Goal: Transaction & Acquisition: Purchase product/service

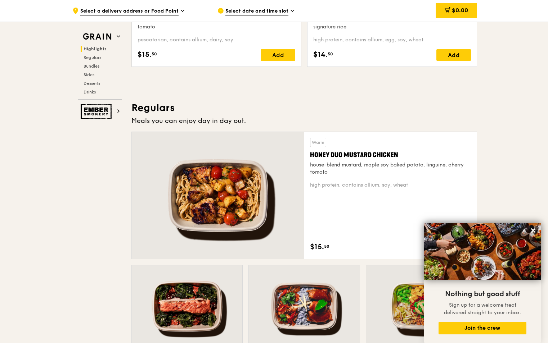
scroll to position [432, 0]
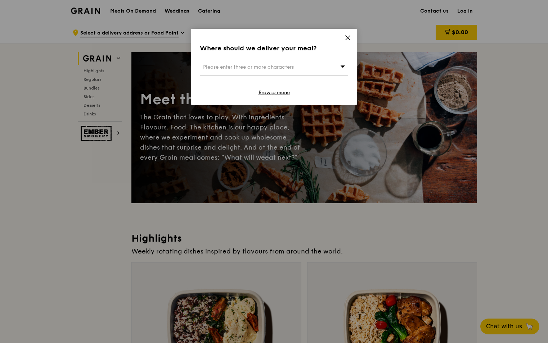
click at [348, 36] on icon at bounding box center [347, 38] width 6 height 6
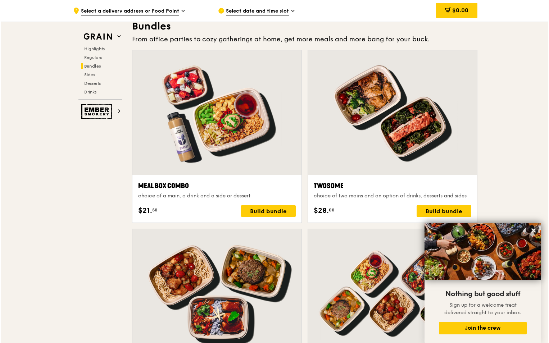
scroll to position [1038, 0]
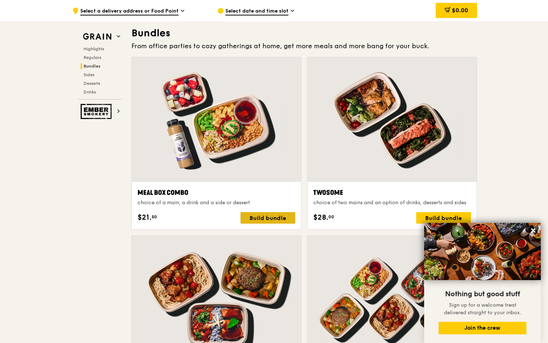
click at [277, 219] on div "Build bundle" at bounding box center [267, 218] width 55 height 12
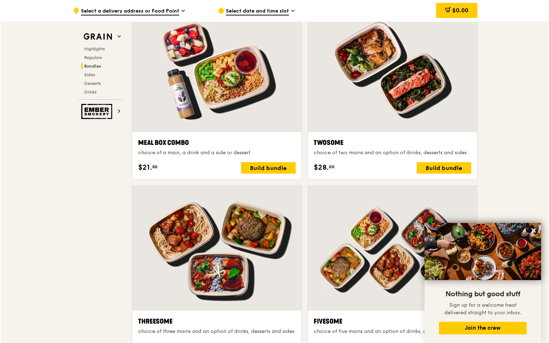
scroll to position [1074, 0]
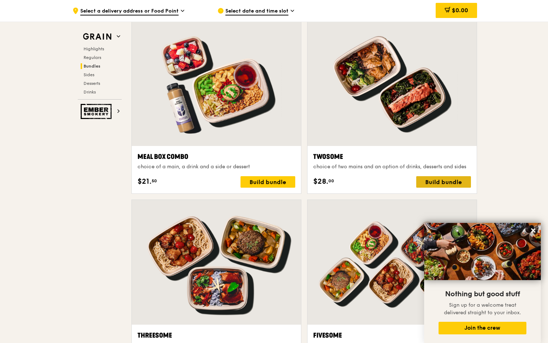
click at [444, 180] on div "Build bundle" at bounding box center [443, 182] width 55 height 12
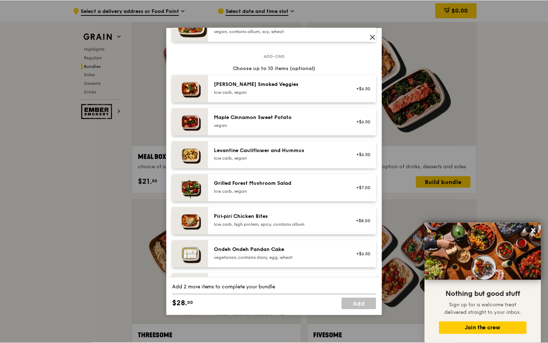
scroll to position [360, 0]
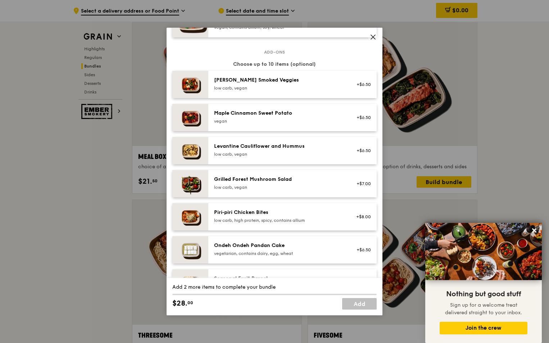
click at [371, 40] on span at bounding box center [373, 38] width 6 height 8
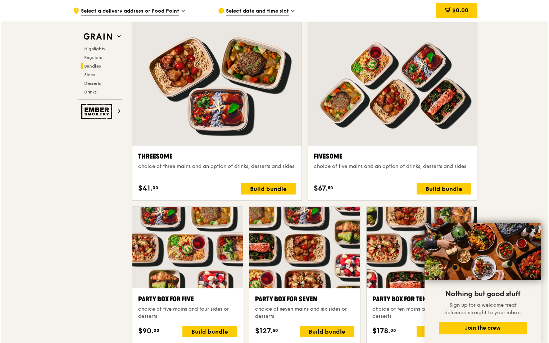
scroll to position [1254, 0]
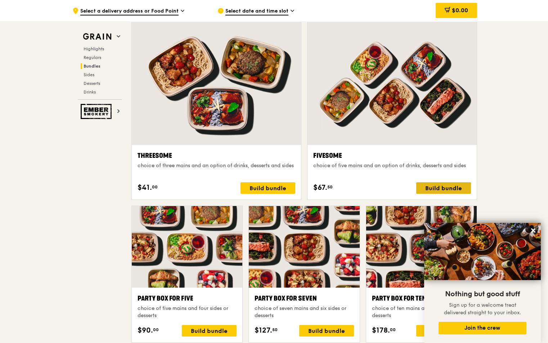
click at [440, 188] on div "Build bundle" at bounding box center [443, 188] width 55 height 12
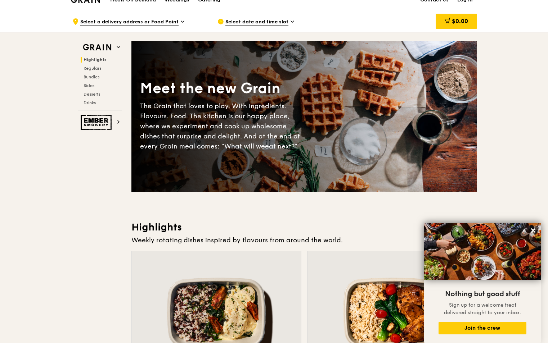
scroll to position [0, 0]
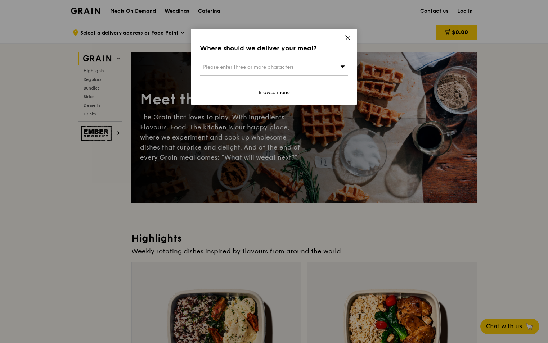
click at [345, 33] on div "Where should we deliver your meal? Please enter three or more characters Browse…" at bounding box center [273, 67] width 165 height 76
click at [349, 37] on icon at bounding box center [347, 38] width 4 height 4
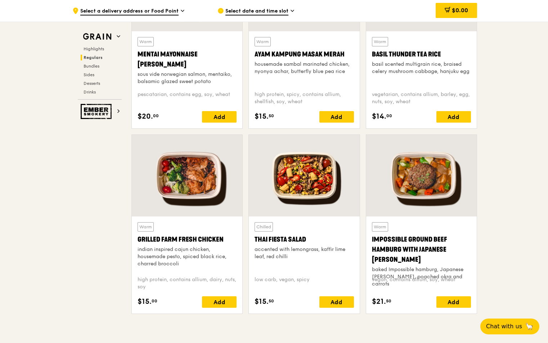
scroll to position [719, 0]
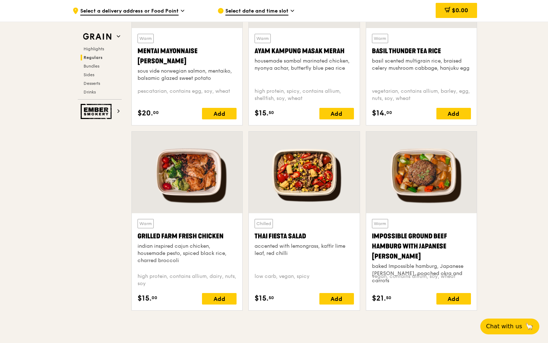
click at [190, 191] on div at bounding box center [187, 173] width 110 height 82
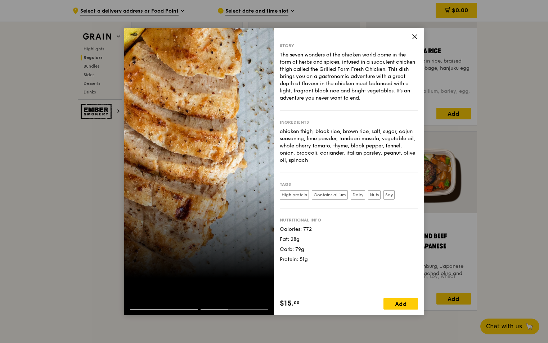
click at [412, 39] on icon at bounding box center [414, 36] width 6 height 6
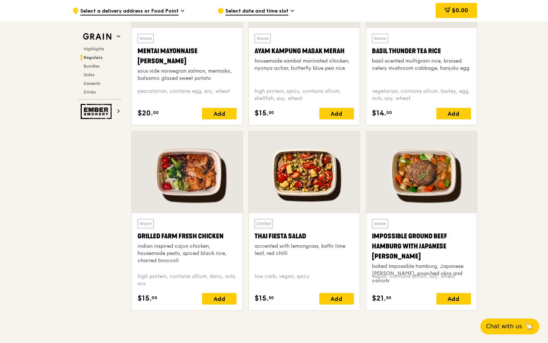
click at [467, 291] on div "Warm Impossible Ground Beef Hamburg with Japanese Curry baked Impossible hambur…" at bounding box center [421, 262] width 99 height 86
click at [464, 297] on div "Add" at bounding box center [453, 299] width 35 height 12
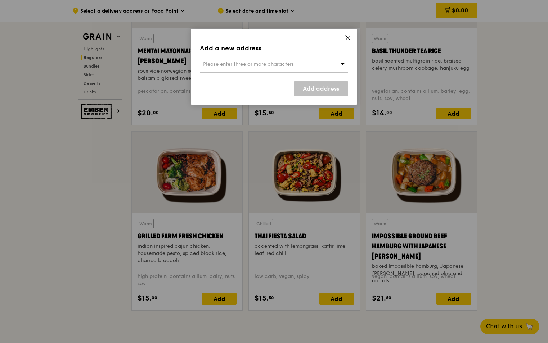
drag, startPoint x: 347, startPoint y: 40, endPoint x: 309, endPoint y: 105, distance: 74.7
click at [347, 41] on span at bounding box center [347, 39] width 6 height 8
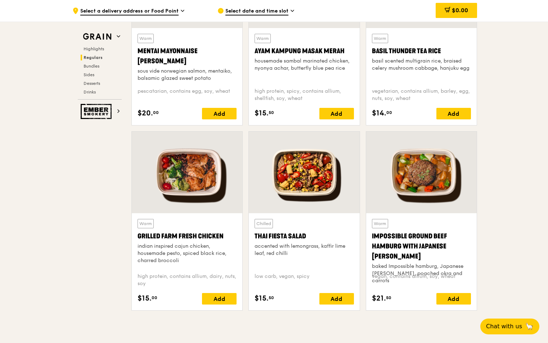
click at [410, 245] on div "Impossible Ground Beef Hamburg with Japanese [PERSON_NAME]" at bounding box center [421, 246] width 99 height 30
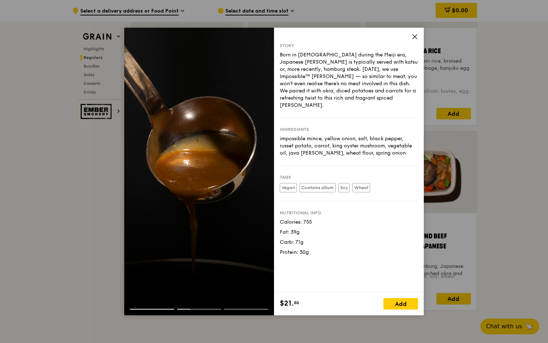
click at [416, 38] on icon at bounding box center [414, 37] width 4 height 4
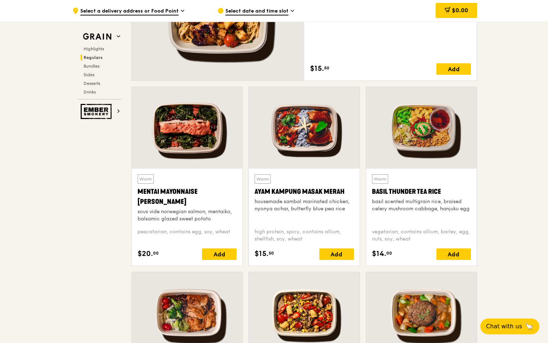
scroll to position [576, 0]
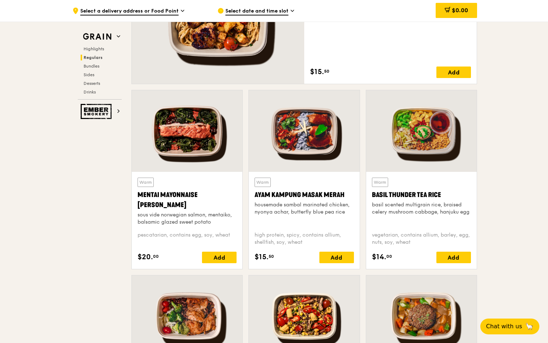
click at [411, 139] on div at bounding box center [421, 131] width 110 height 82
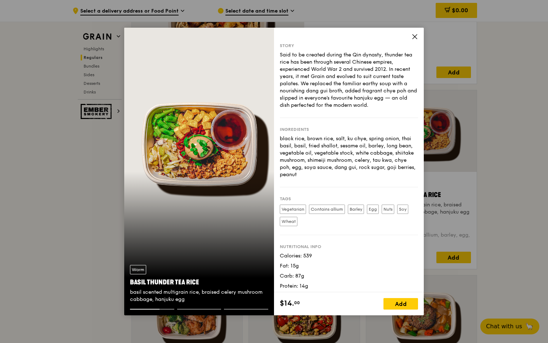
drag, startPoint x: 415, startPoint y: 34, endPoint x: 407, endPoint y: 39, distance: 9.4
click at [413, 35] on icon at bounding box center [414, 36] width 6 height 6
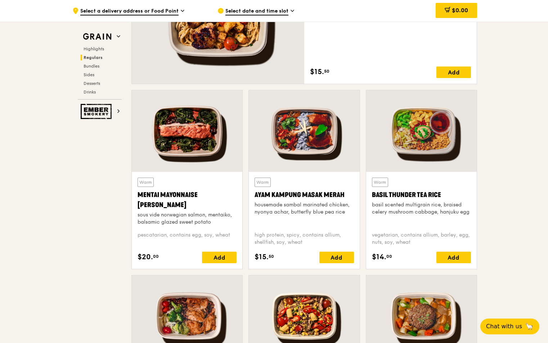
click at [301, 146] on div at bounding box center [304, 131] width 110 height 82
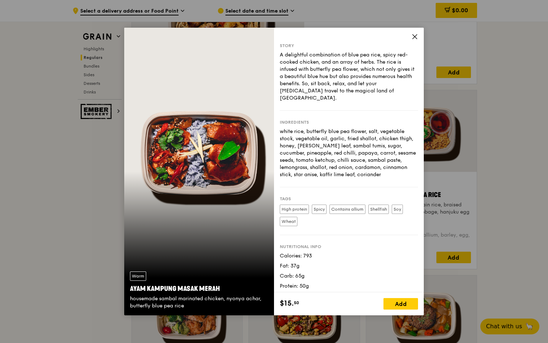
click at [420, 37] on div "Story A delightful combination of blue pea rice, spicy red-cooked chicken, and …" at bounding box center [349, 160] width 150 height 265
click at [415, 37] on icon at bounding box center [414, 37] width 4 height 4
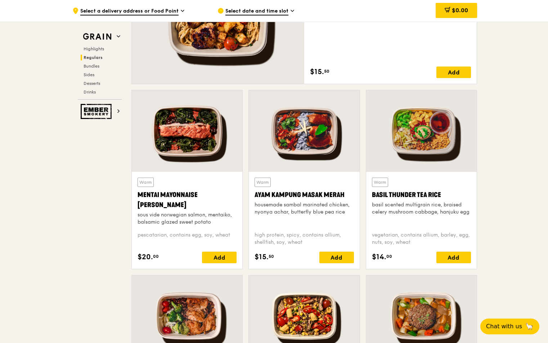
click at [202, 139] on div at bounding box center [187, 131] width 110 height 82
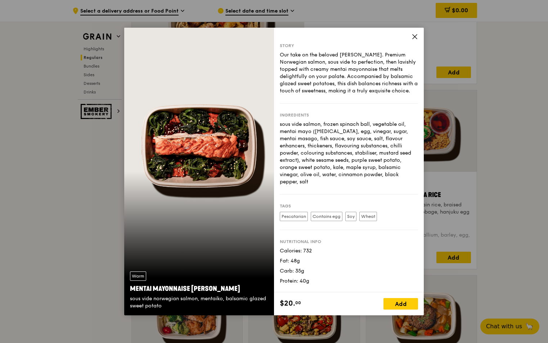
click at [416, 35] on icon at bounding box center [414, 37] width 4 height 4
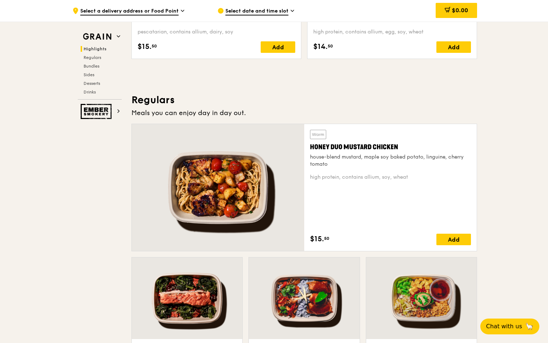
scroll to position [396, 0]
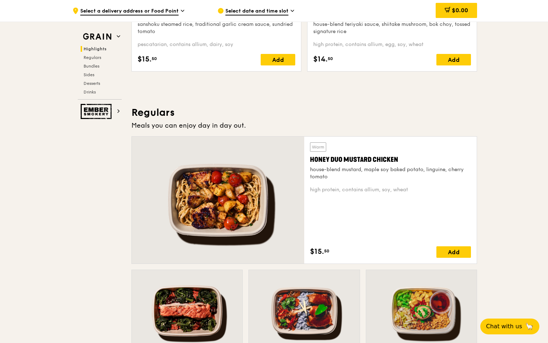
click at [345, 154] on div "Warm Honey Duo Mustard Chicken house-blend mustard, maple soy baked potato, lin…" at bounding box center [390, 161] width 161 height 38
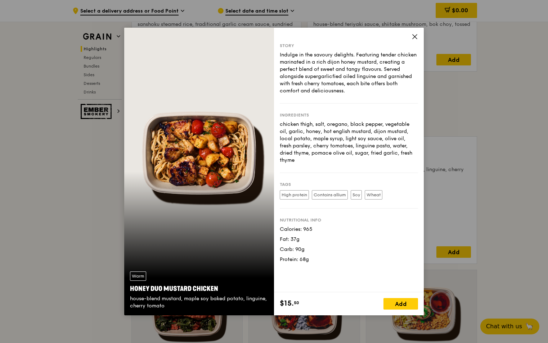
click at [413, 36] on icon at bounding box center [414, 37] width 4 height 4
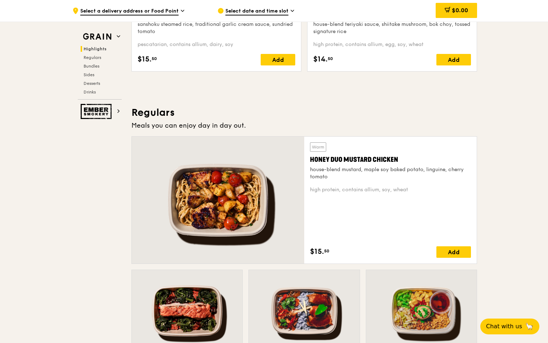
click at [351, 169] on div "house-blend mustard, maple soy baked potato, linguine, cherry tomato" at bounding box center [390, 173] width 161 height 14
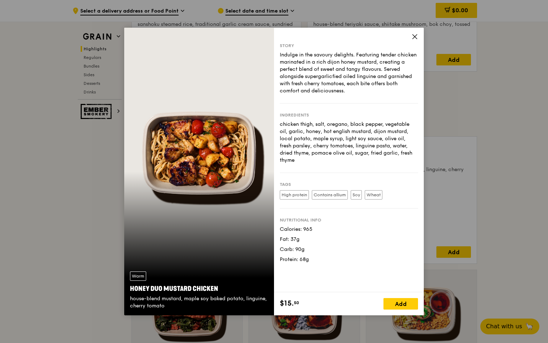
click at [415, 36] on icon at bounding box center [414, 37] width 4 height 4
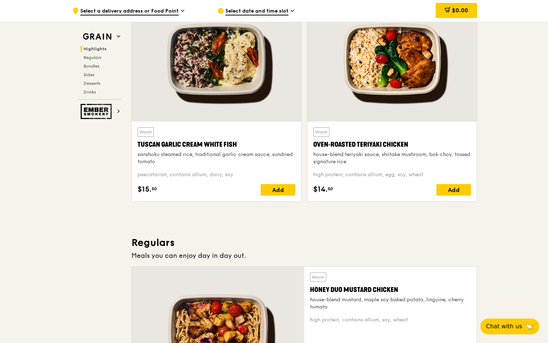
scroll to position [252, 0]
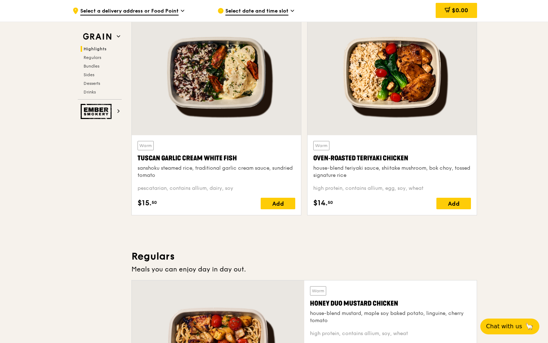
click at [394, 79] on div at bounding box center [391, 72] width 169 height 125
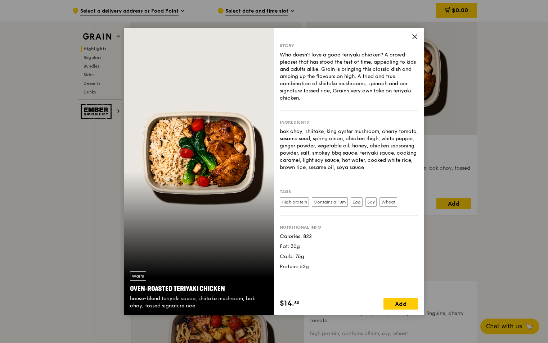
click at [326, 103] on div "Story Who doesn't love a good teriyaki chicken? A crowd-pleaser that has stood …" at bounding box center [349, 77] width 138 height 68
click at [132, 29] on div "Warm Oven‑Roasted Teriyaki Chicken house-blend teriyaki sauce, shiitake mushroo…" at bounding box center [199, 172] width 150 height 288
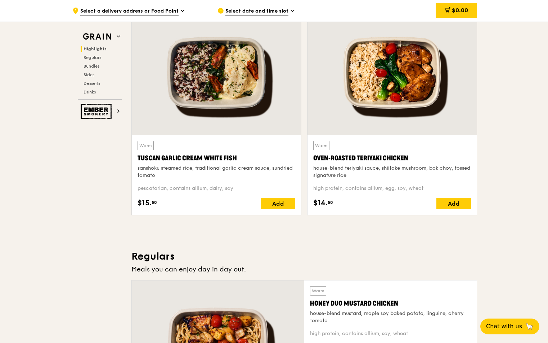
drag, startPoint x: 117, startPoint y: 22, endPoint x: 270, endPoint y: 32, distance: 153.2
click at [381, 162] on div "Oven‑Roasted Teriyaki Chicken" at bounding box center [392, 158] width 158 height 10
drag, startPoint x: 118, startPoint y: 14, endPoint x: 401, endPoint y: 82, distance: 290.7
click at [460, 203] on div "Add" at bounding box center [453, 204] width 35 height 12
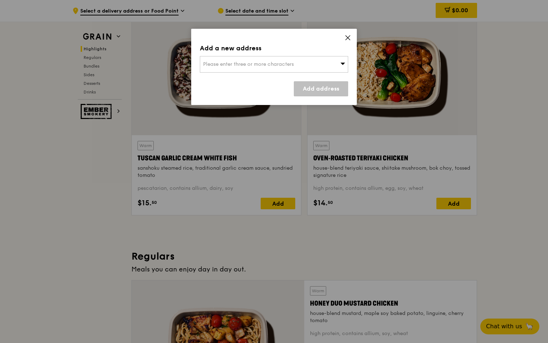
click at [346, 36] on icon at bounding box center [347, 38] width 6 height 6
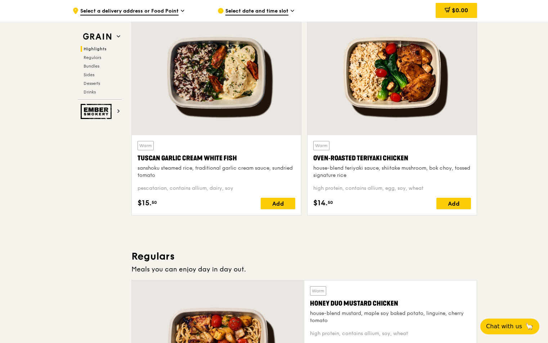
click at [386, 170] on div "house-blend teriyaki sauce, shiitake mushroom, bok choy, tossed signature rice" at bounding box center [392, 172] width 158 height 14
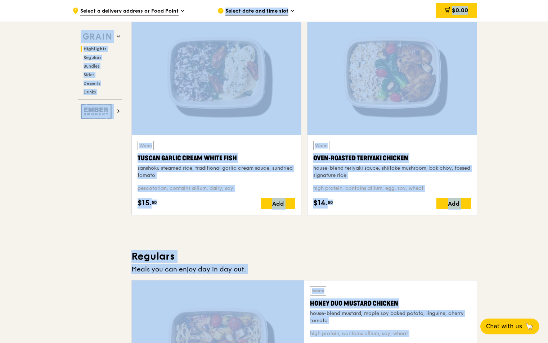
drag, startPoint x: 117, startPoint y: 22, endPoint x: 158, endPoint y: 17, distance: 41.0
